Goal: Task Accomplishment & Management: Manage account settings

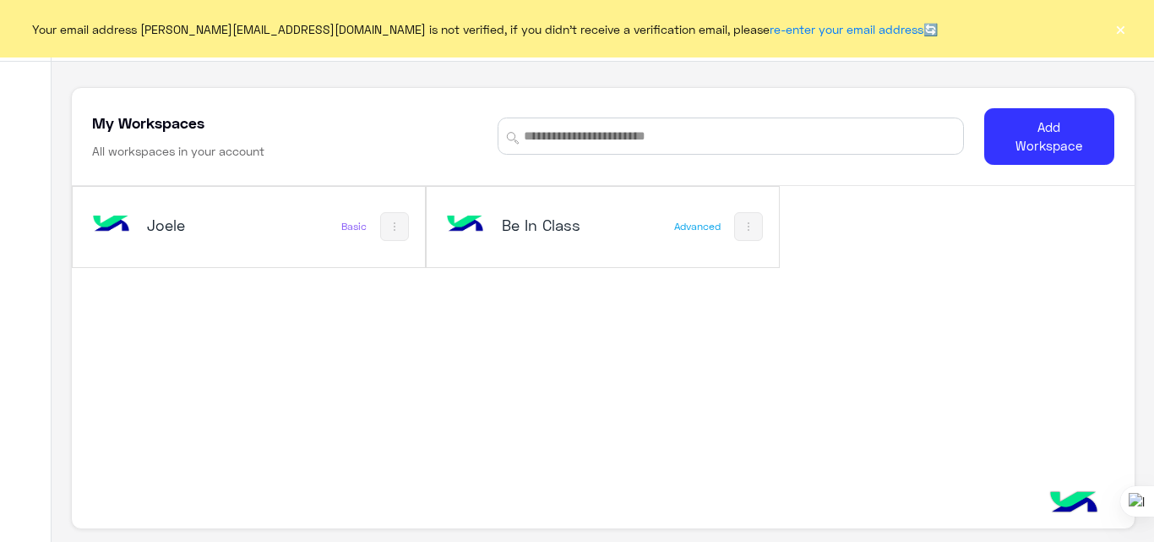
click at [286, 222] on div "Joele Basic" at bounding box center [249, 227] width 352 height 80
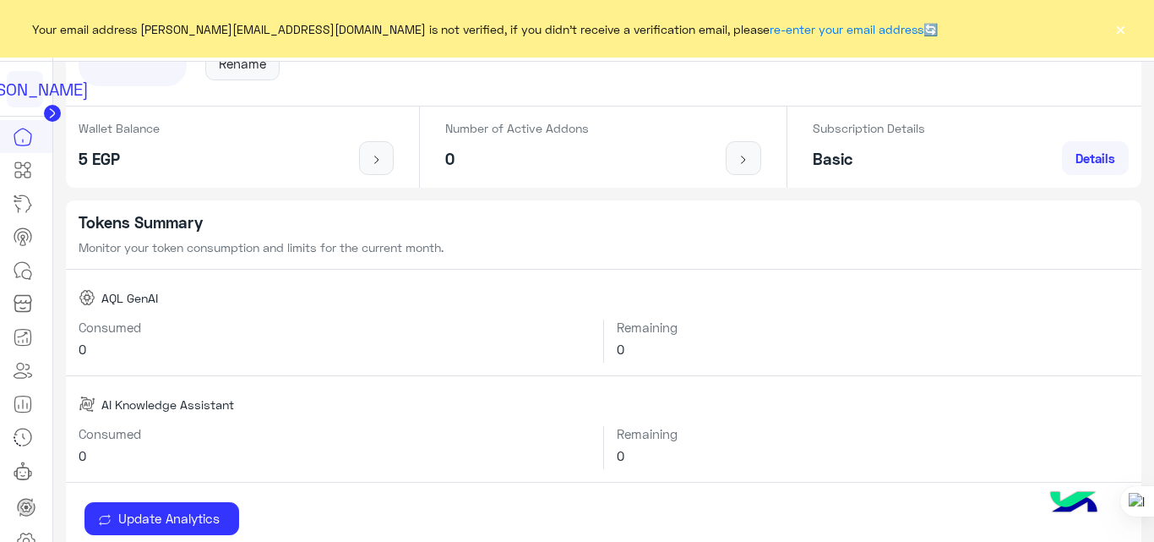
scroll to position [193, 0]
click at [1128, 30] on button "×" at bounding box center [1120, 28] width 17 height 17
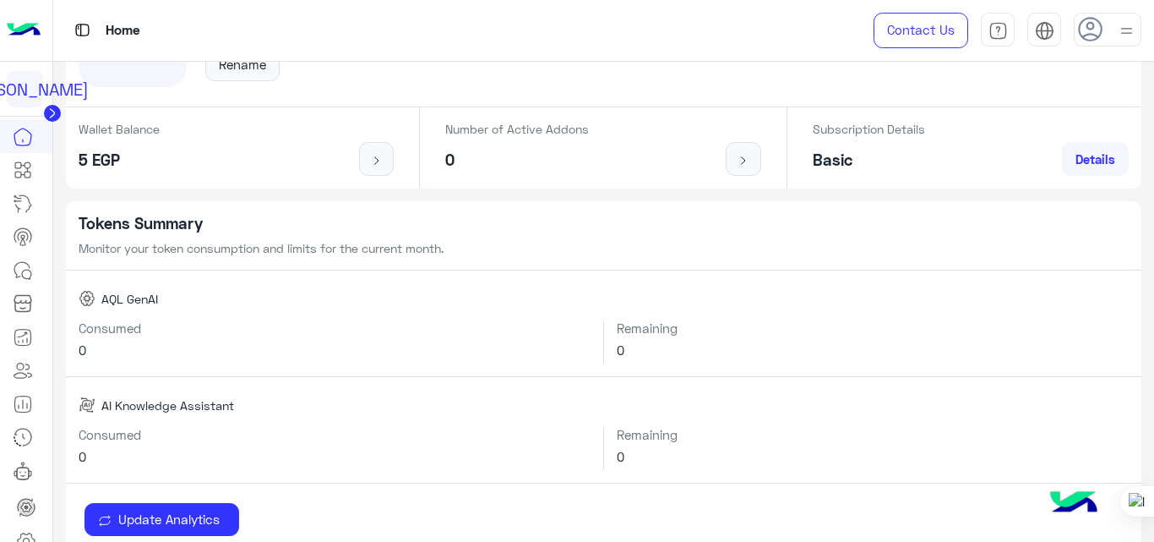
scroll to position [0, 0]
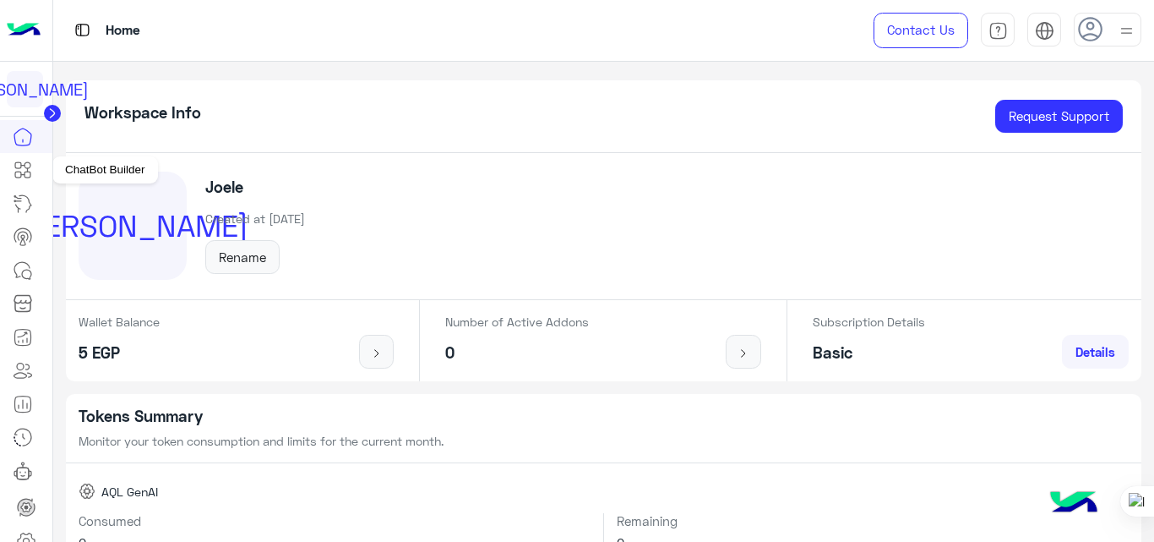
click at [24, 165] on icon at bounding box center [23, 170] width 20 height 20
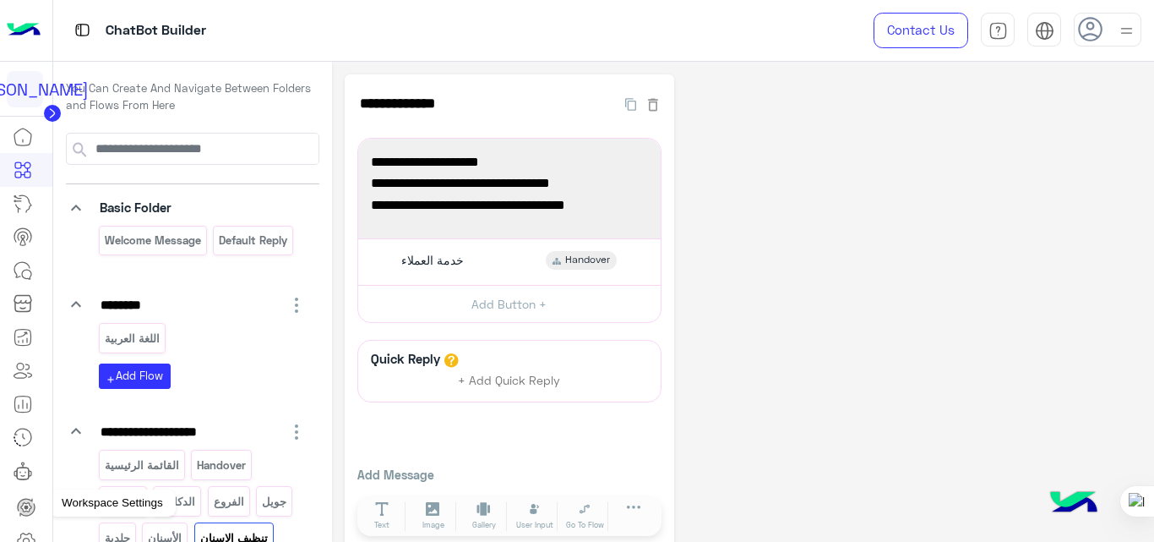
click at [24, 533] on icon at bounding box center [26, 540] width 17 height 16
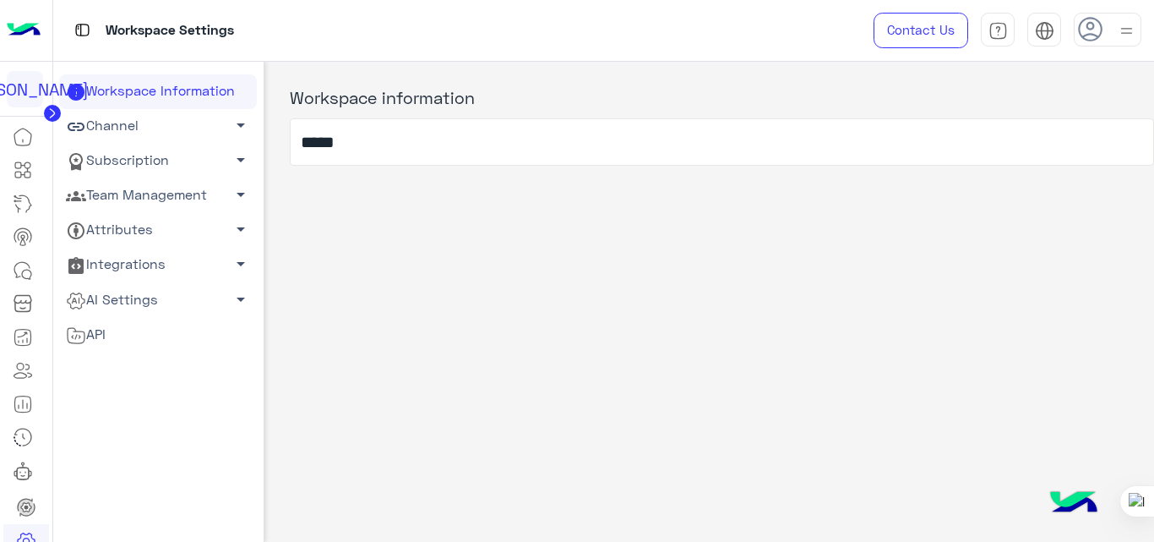
click at [154, 125] on link "Channel arrow_drop_down" at bounding box center [158, 126] width 198 height 35
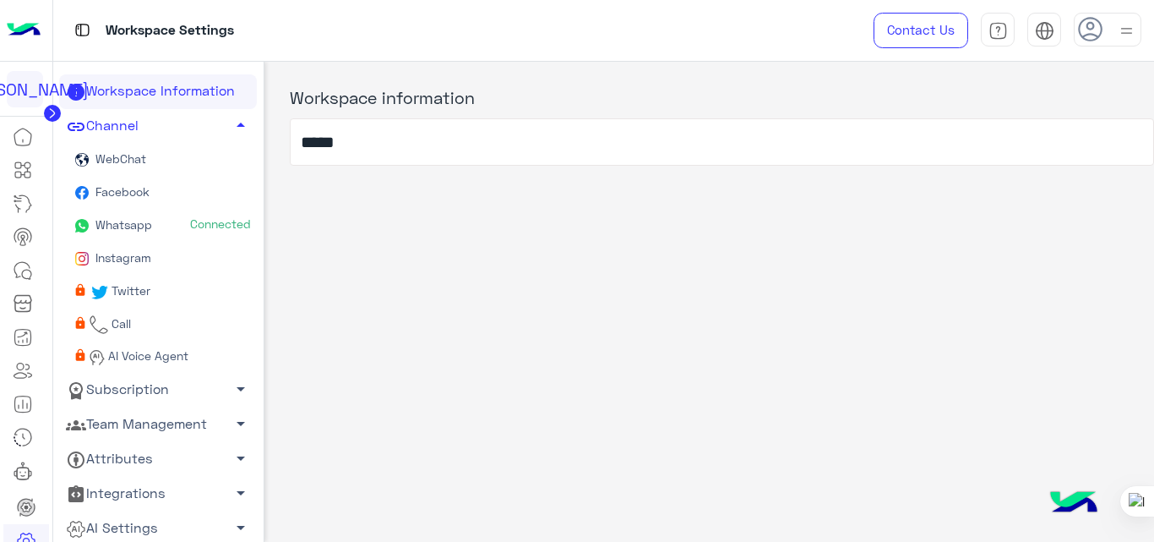
click at [157, 195] on link "Facebook" at bounding box center [158, 193] width 198 height 33
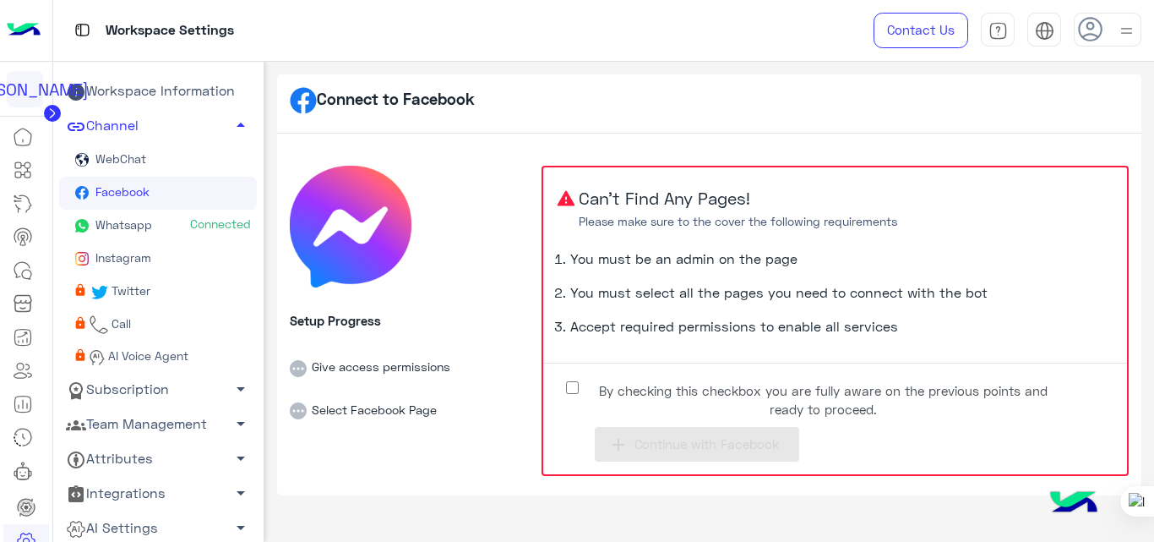
click at [666, 384] on span "By checking this checkbox you are fully aware on the previous points and ready …" at bounding box center [822, 400] width 461 height 38
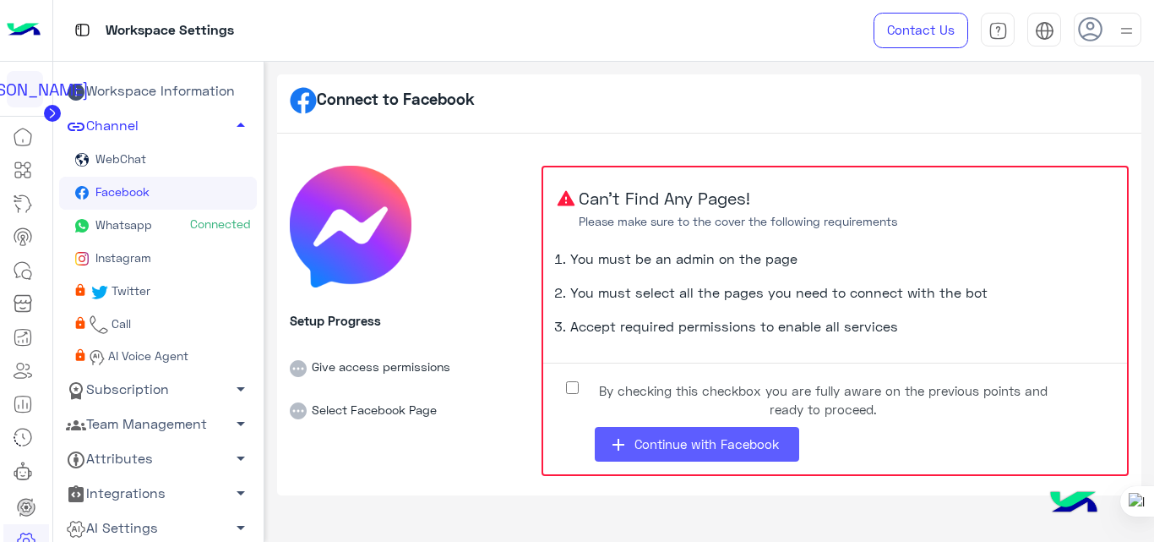
click at [662, 452] on button "add Continue with Facebook" at bounding box center [697, 444] width 204 height 35
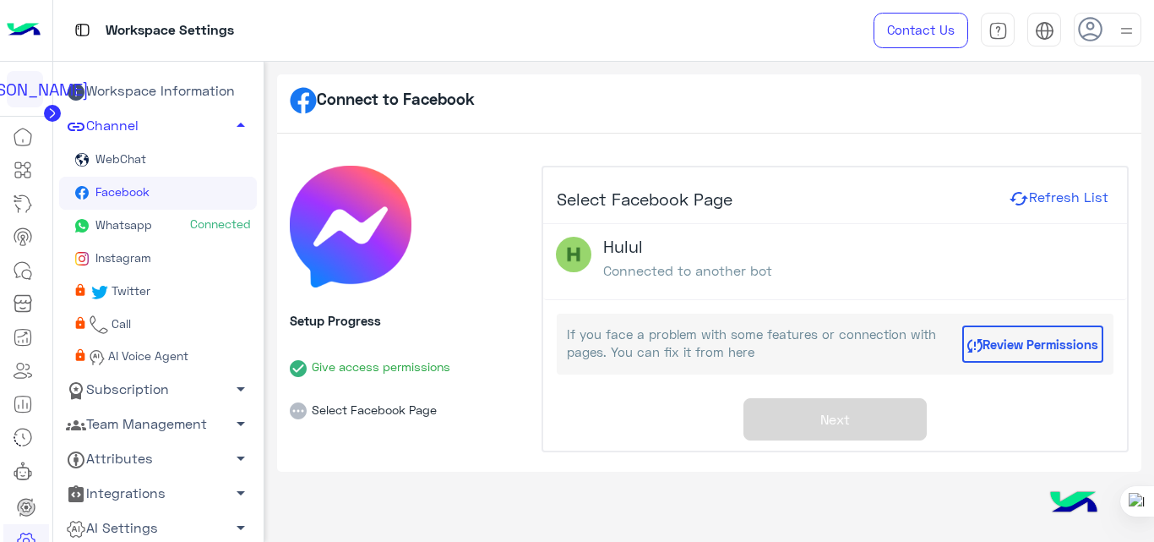
click at [1057, 199] on button "Refresh List" at bounding box center [1059, 199] width 110 height 22
click at [1008, 344] on button "Review Permissions" at bounding box center [1032, 343] width 141 height 37
click at [24, 177] on icon at bounding box center [23, 170] width 20 height 20
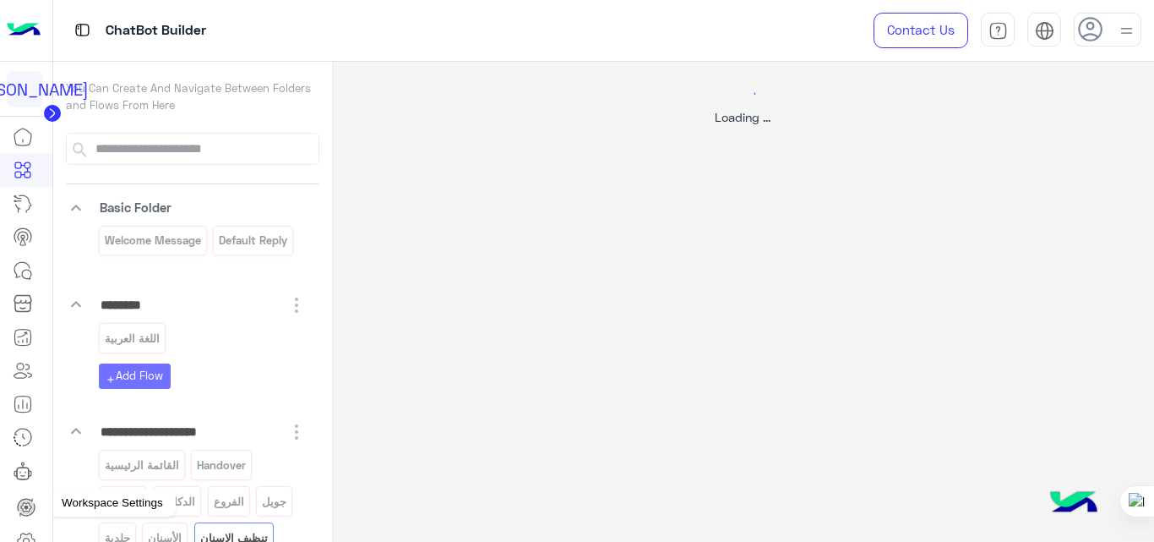
click at [23, 537] on icon at bounding box center [26, 541] width 20 height 20
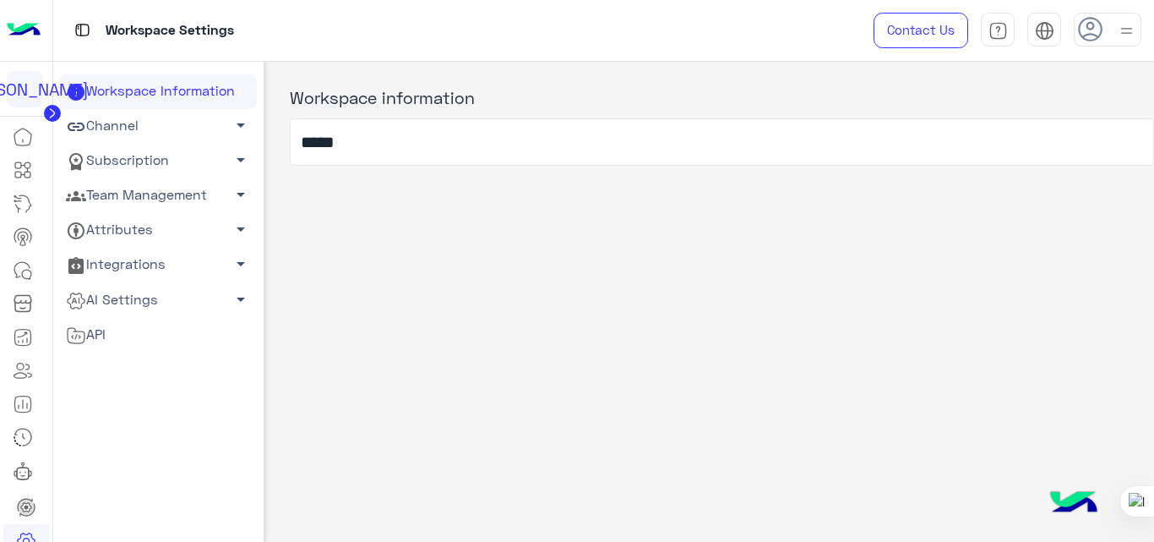
click at [148, 134] on link "Channel arrow_drop_down" at bounding box center [158, 126] width 198 height 35
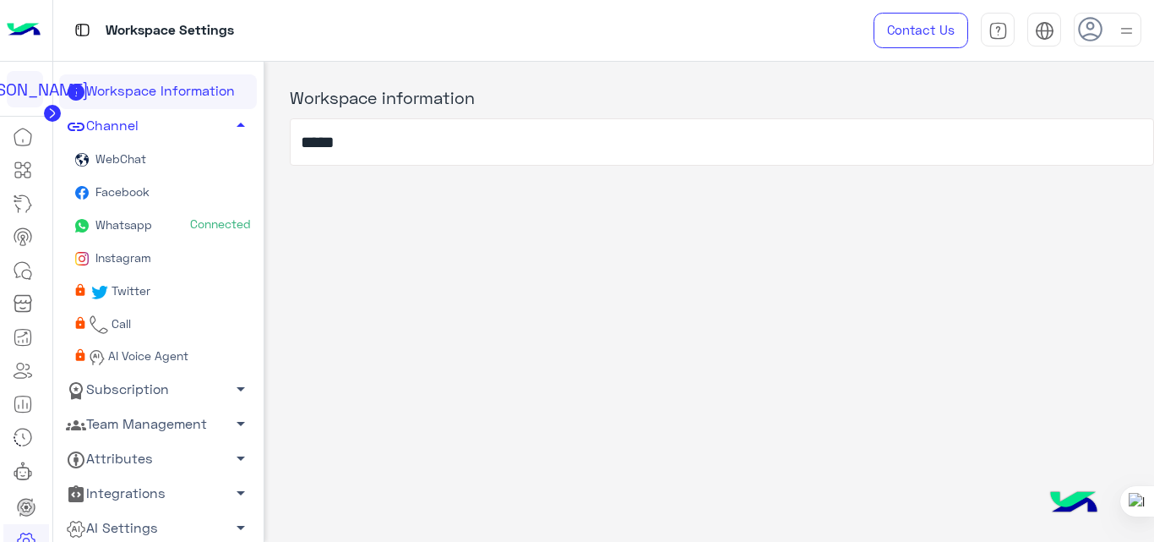
click at [140, 201] on link "Facebook" at bounding box center [158, 193] width 198 height 33
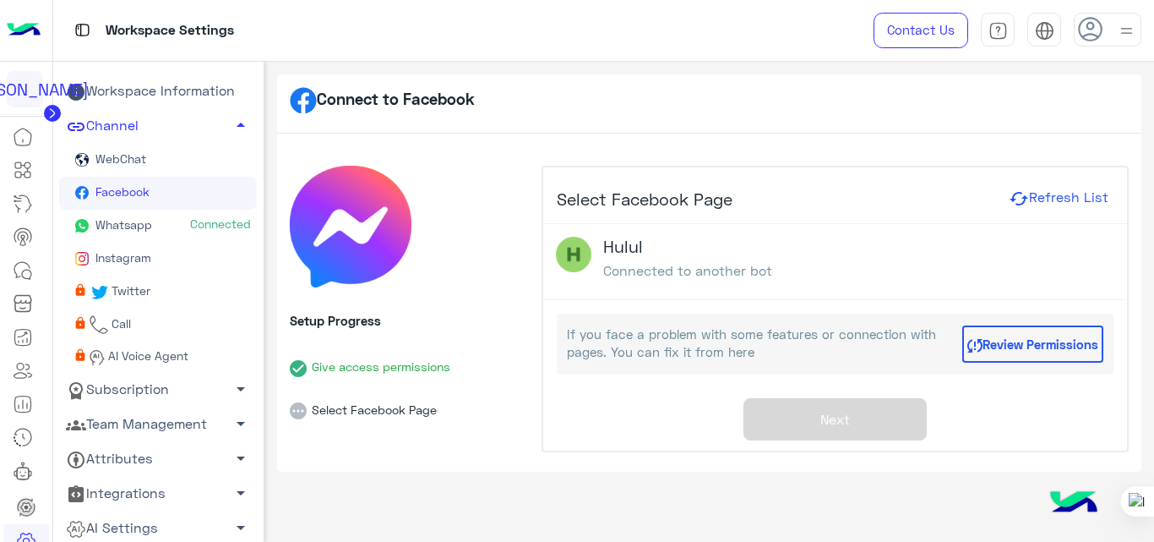
click at [1023, 356] on button "Review Permissions" at bounding box center [1032, 343] width 141 height 37
click at [1032, 198] on button "Refresh List" at bounding box center [1059, 199] width 110 height 22
click at [296, 411] on icon at bounding box center [298, 410] width 17 height 17
click at [24, 174] on icon at bounding box center [23, 170] width 20 height 20
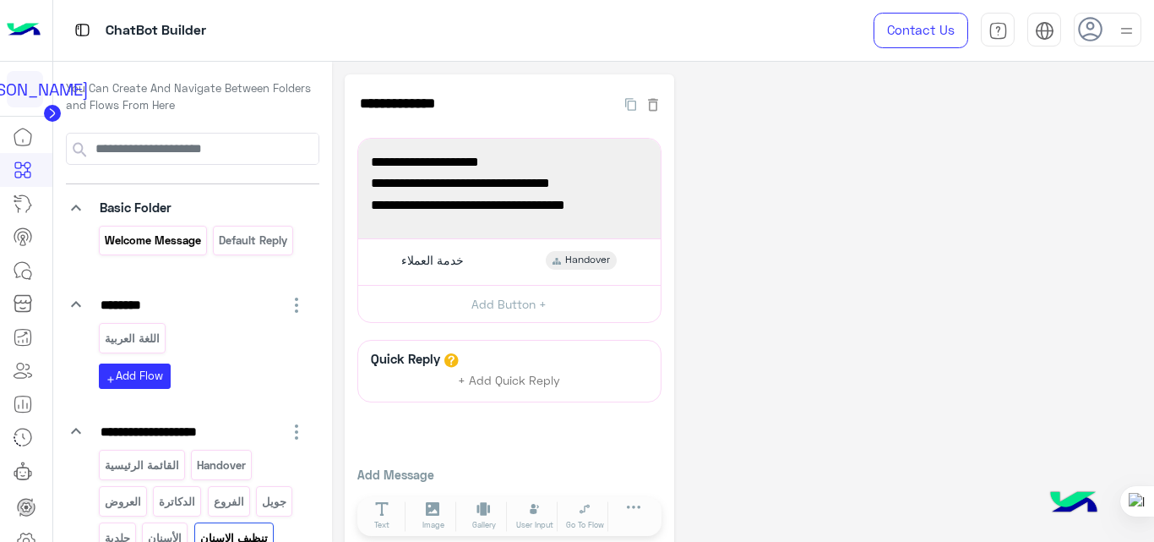
click at [158, 228] on div "Welcome Message" at bounding box center [153, 241] width 108 height 30
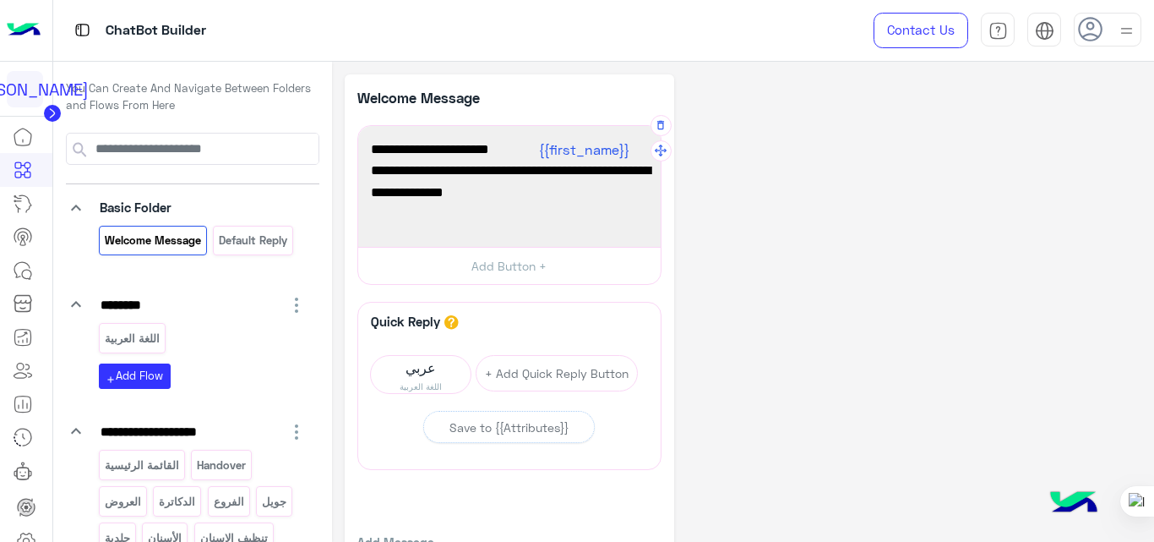
click at [403, 175] on span "شكرًا لتواصلك مع مجمع جويل المميز الطبي! وش حاب نساعدك فيه [DATE]؟ 😊" at bounding box center [509, 181] width 277 height 43
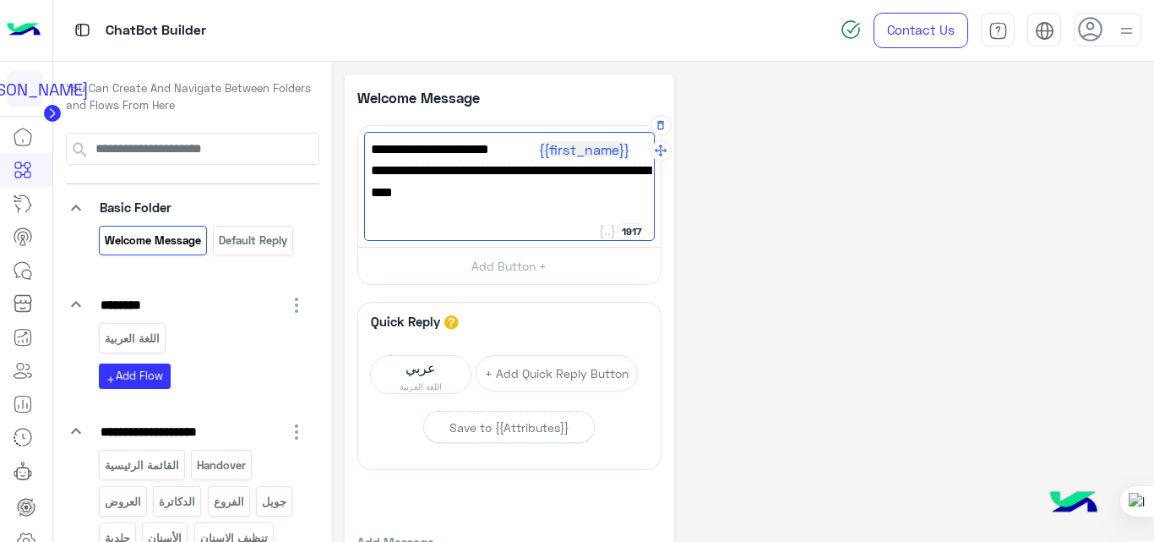
type textarea "**********"
click at [767, 244] on div "**********" at bounding box center [744, 347] width 798 height 546
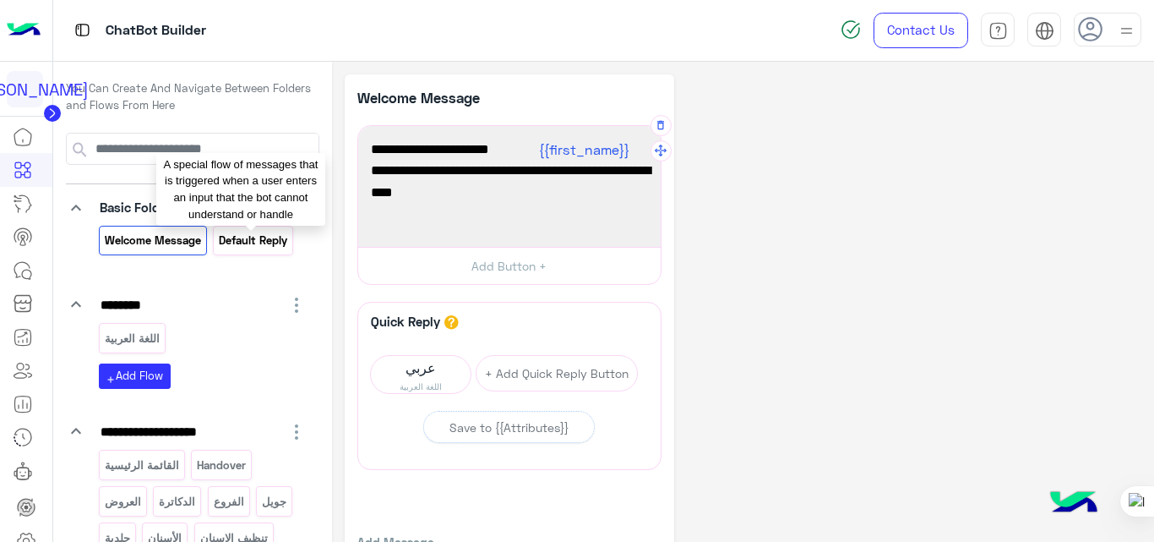
click at [259, 238] on p "Default reply" at bounding box center [253, 240] width 71 height 19
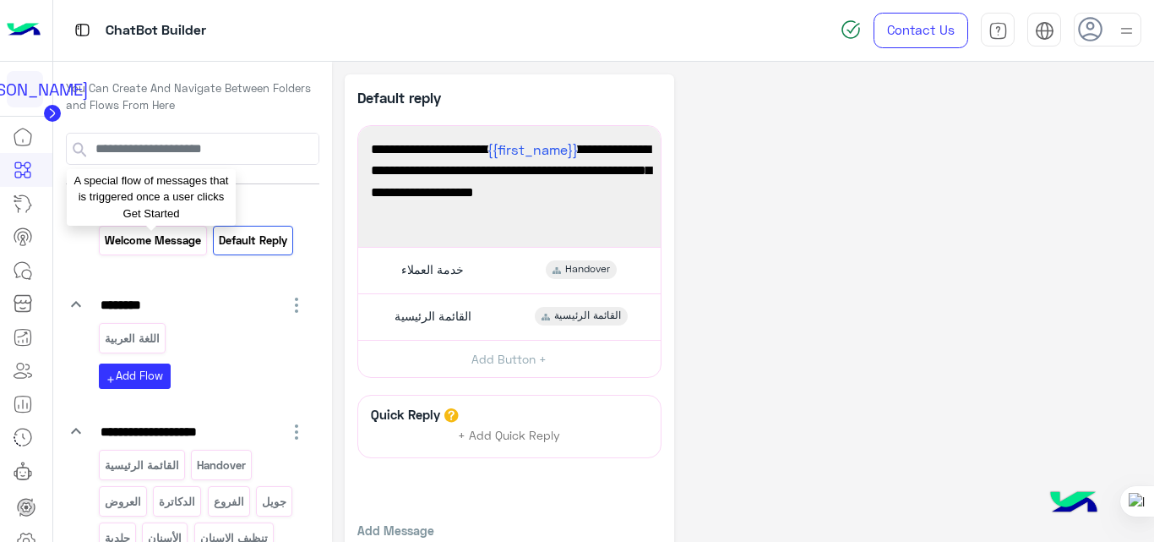
click at [144, 232] on p "Welcome Message" at bounding box center [152, 240] width 99 height 19
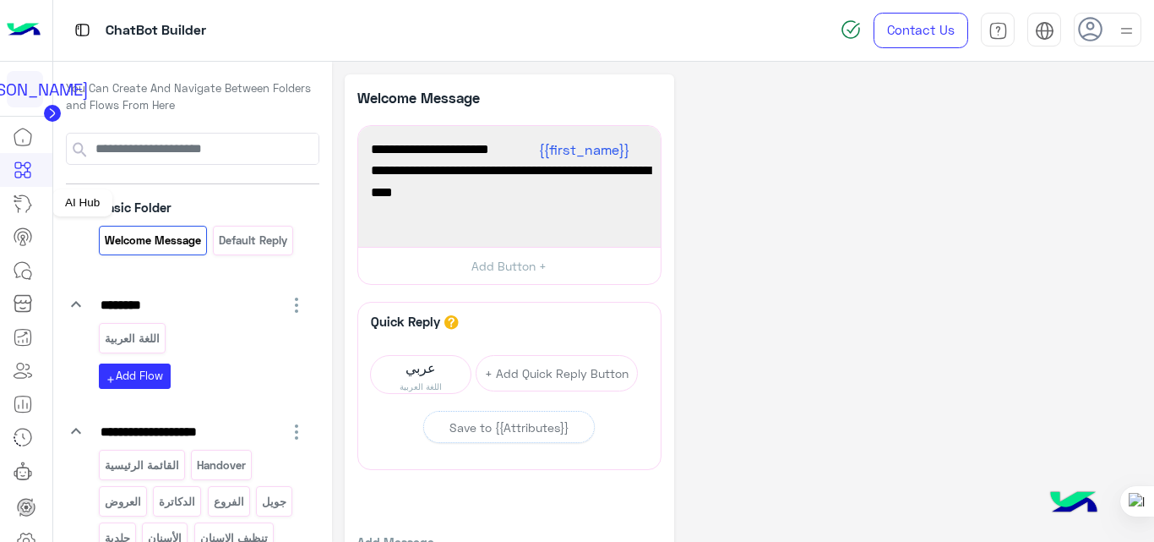
click at [23, 210] on icon at bounding box center [23, 204] width 20 height 20
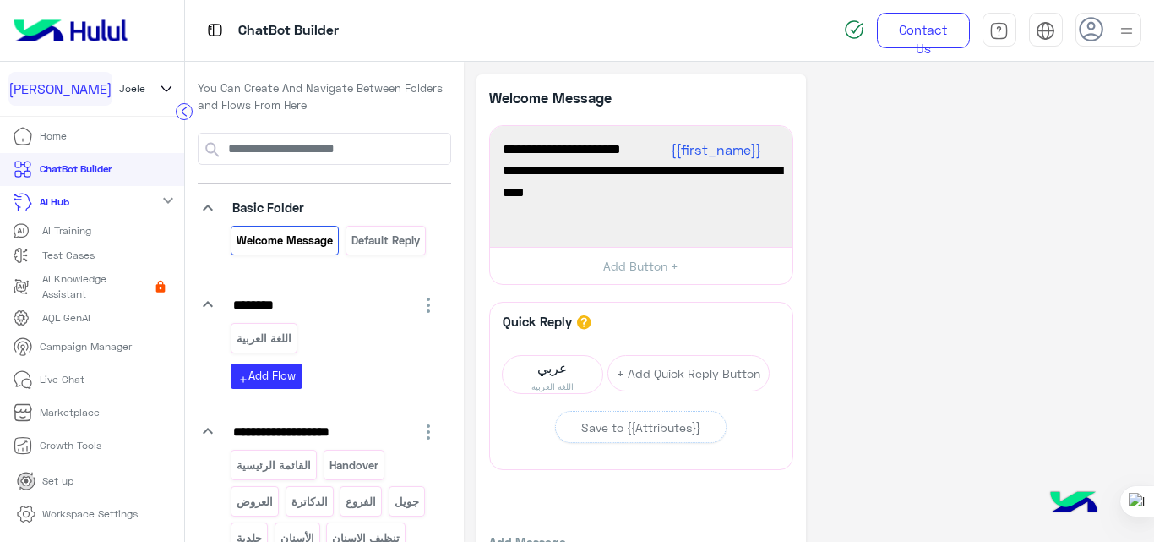
click at [84, 226] on p "AI Training" at bounding box center [66, 230] width 49 height 15
click at [80, 228] on p "AI Training" at bounding box center [66, 230] width 49 height 15
click at [85, 235] on p "AI Training" at bounding box center [66, 230] width 49 height 15
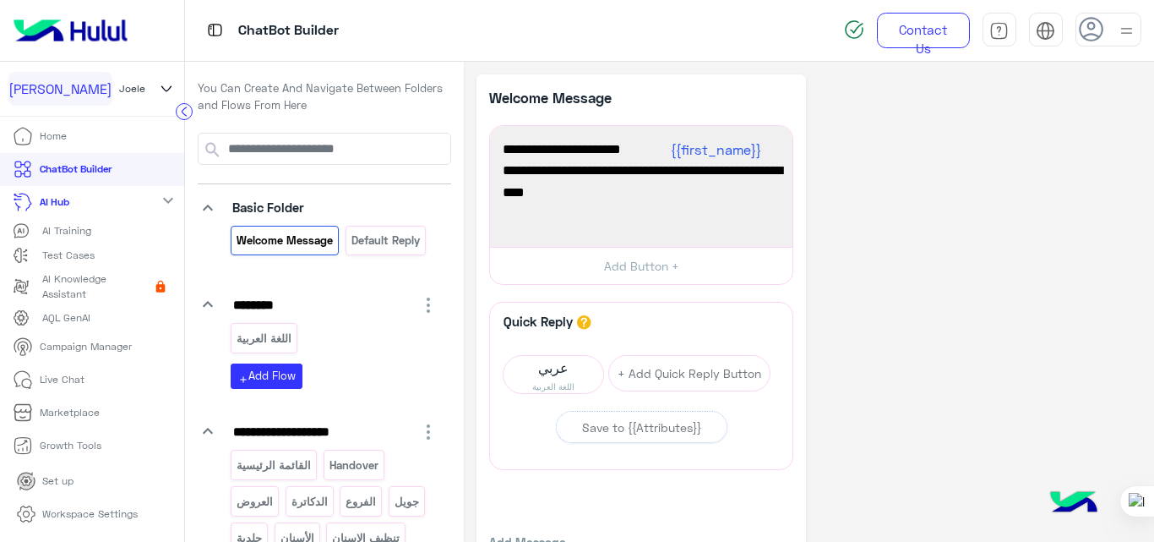
scroll to position [92, 0]
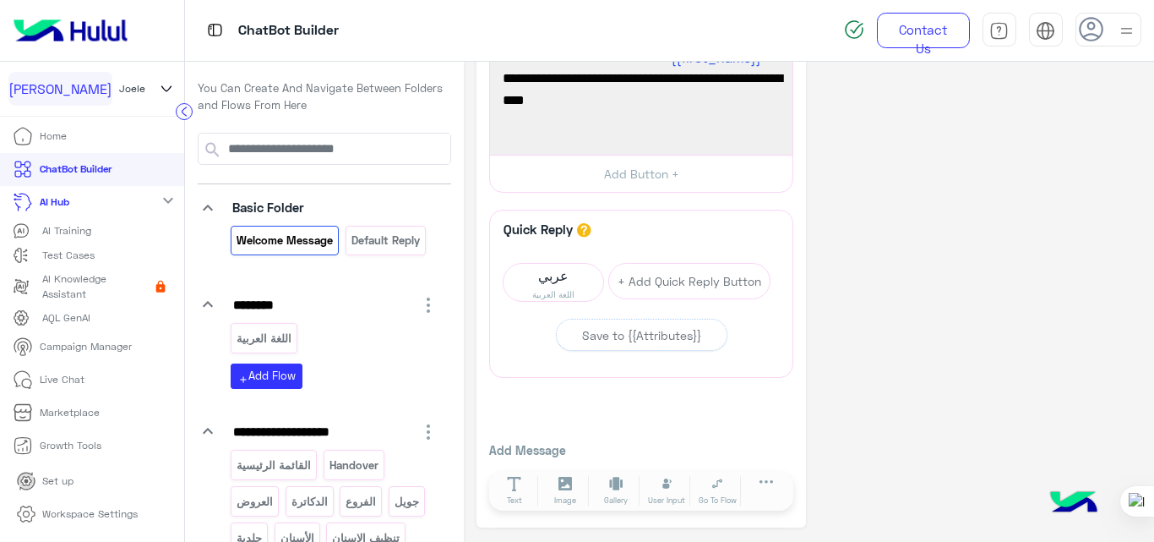
click at [158, 197] on mat-icon "expand_more" at bounding box center [168, 200] width 20 height 20
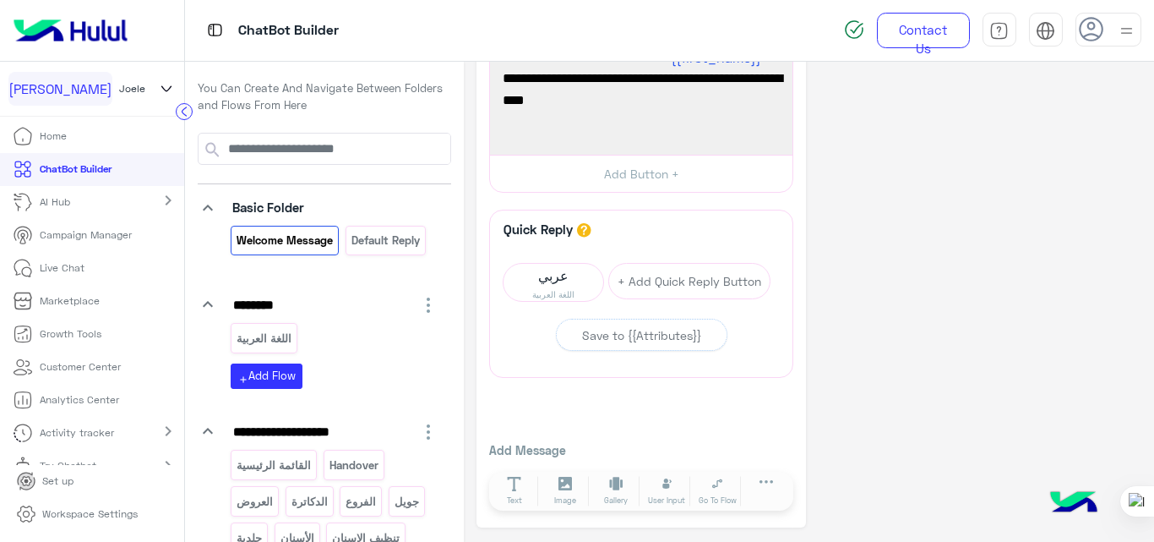
click at [158, 197] on mat-icon "chevron_right" at bounding box center [168, 200] width 20 height 20
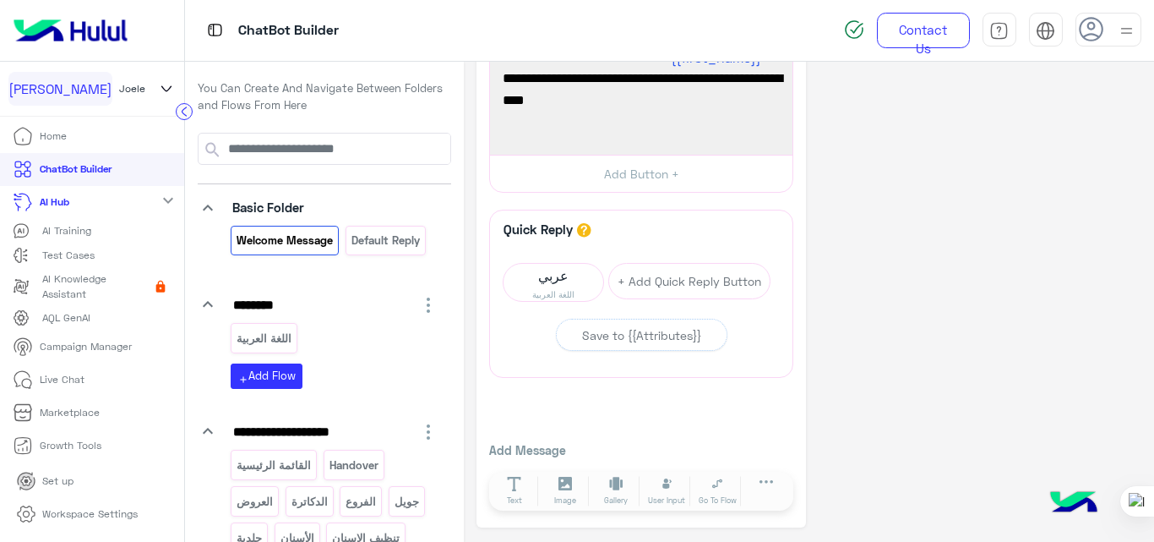
click at [69, 230] on p "AI Training" at bounding box center [66, 230] width 49 height 15
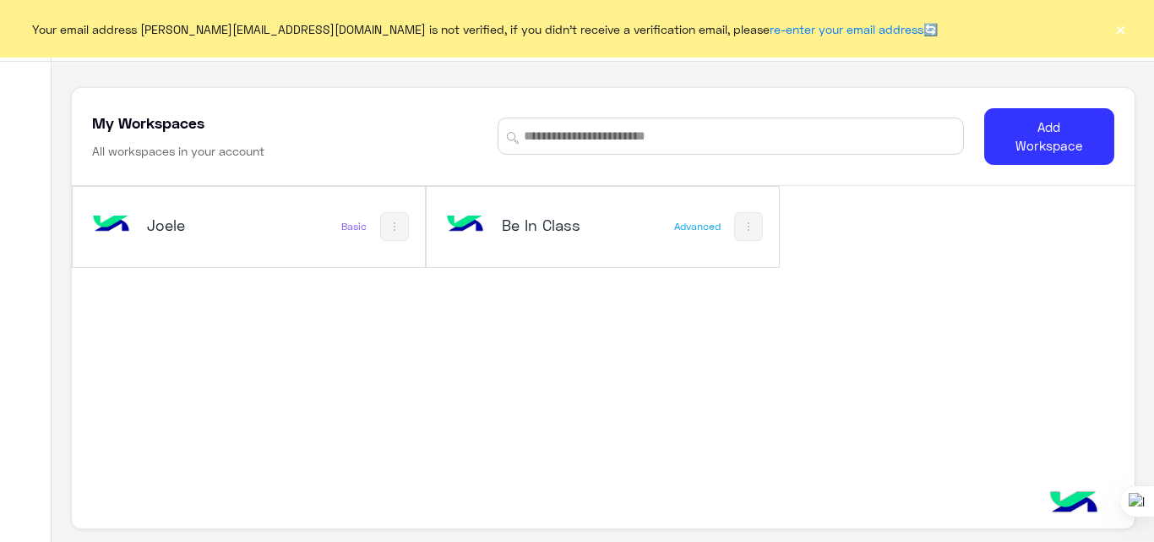
click at [1120, 35] on button "×" at bounding box center [1120, 28] width 17 height 17
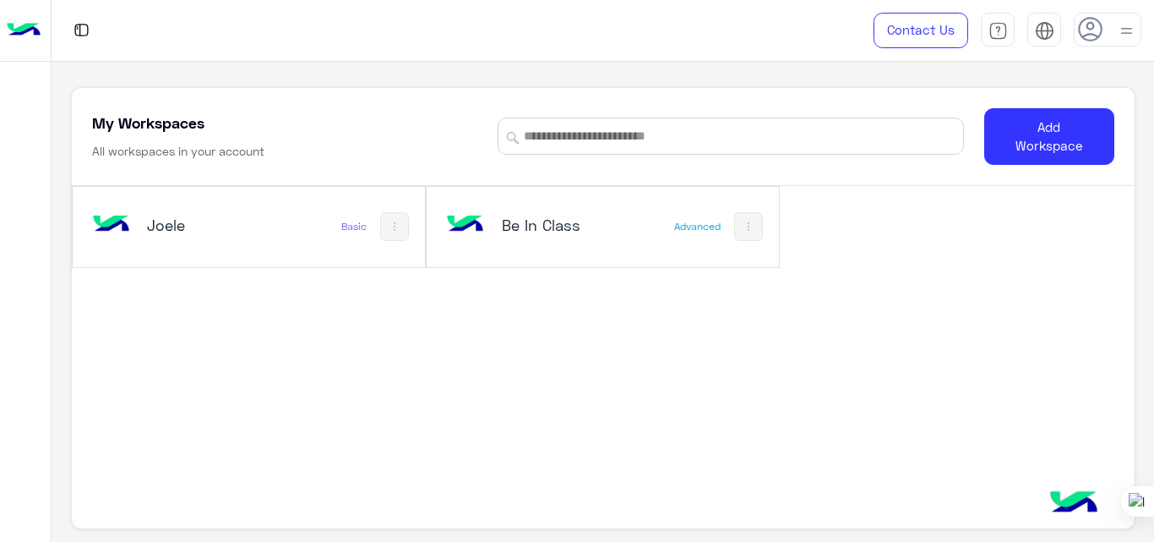
click at [1120, 35] on img at bounding box center [1126, 30] width 21 height 21
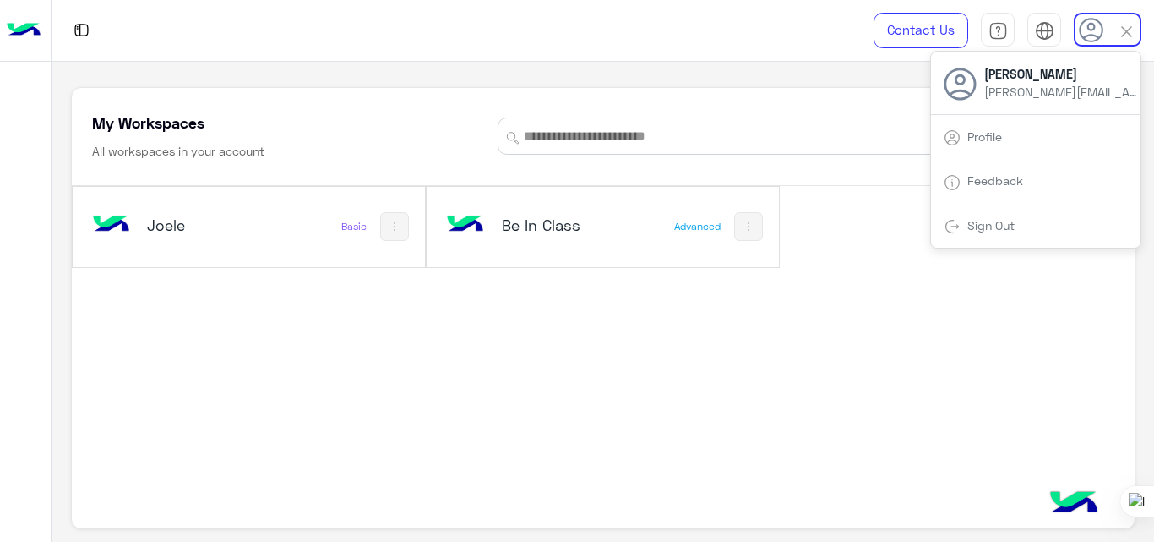
click at [993, 218] on link "Sign Out" at bounding box center [991, 225] width 47 height 14
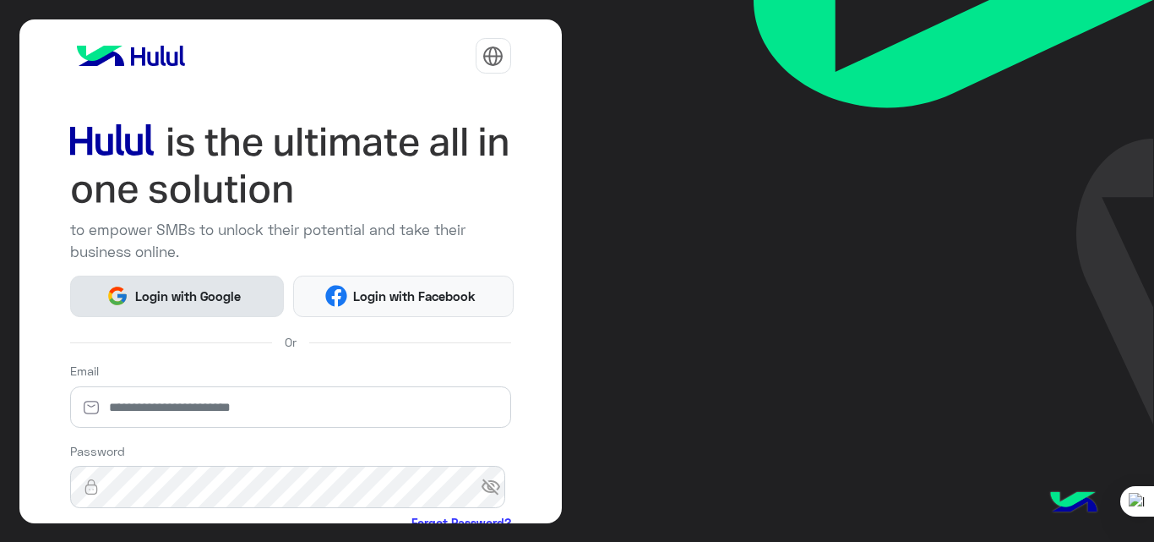
click at [166, 296] on span "Login with Google" at bounding box center [187, 295] width 118 height 19
